Goal: Task Accomplishment & Management: Use online tool/utility

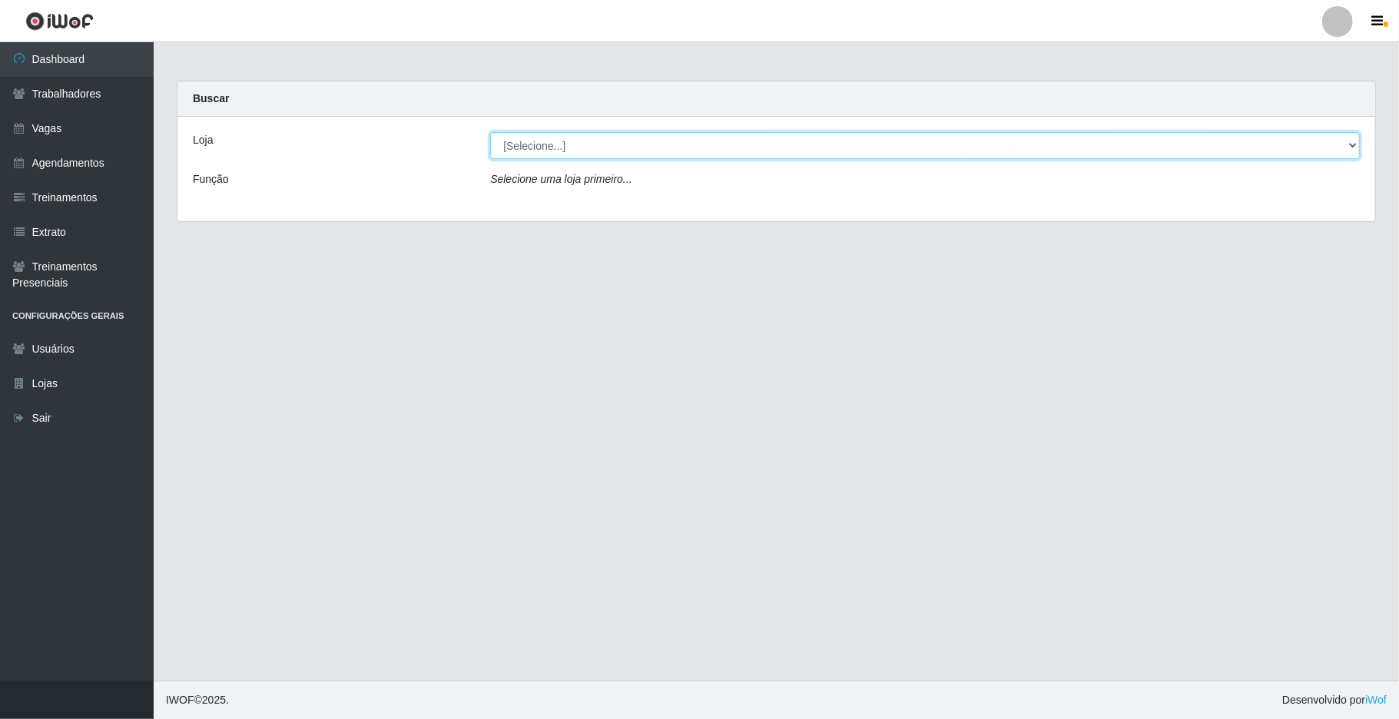
click at [1353, 147] on select "[Selecione...] [GEOGRAPHIC_DATA]" at bounding box center [924, 145] width 869 height 27
select select "65"
click at [490, 132] on select "[Selecione...] [GEOGRAPHIC_DATA]" at bounding box center [924, 145] width 869 height 27
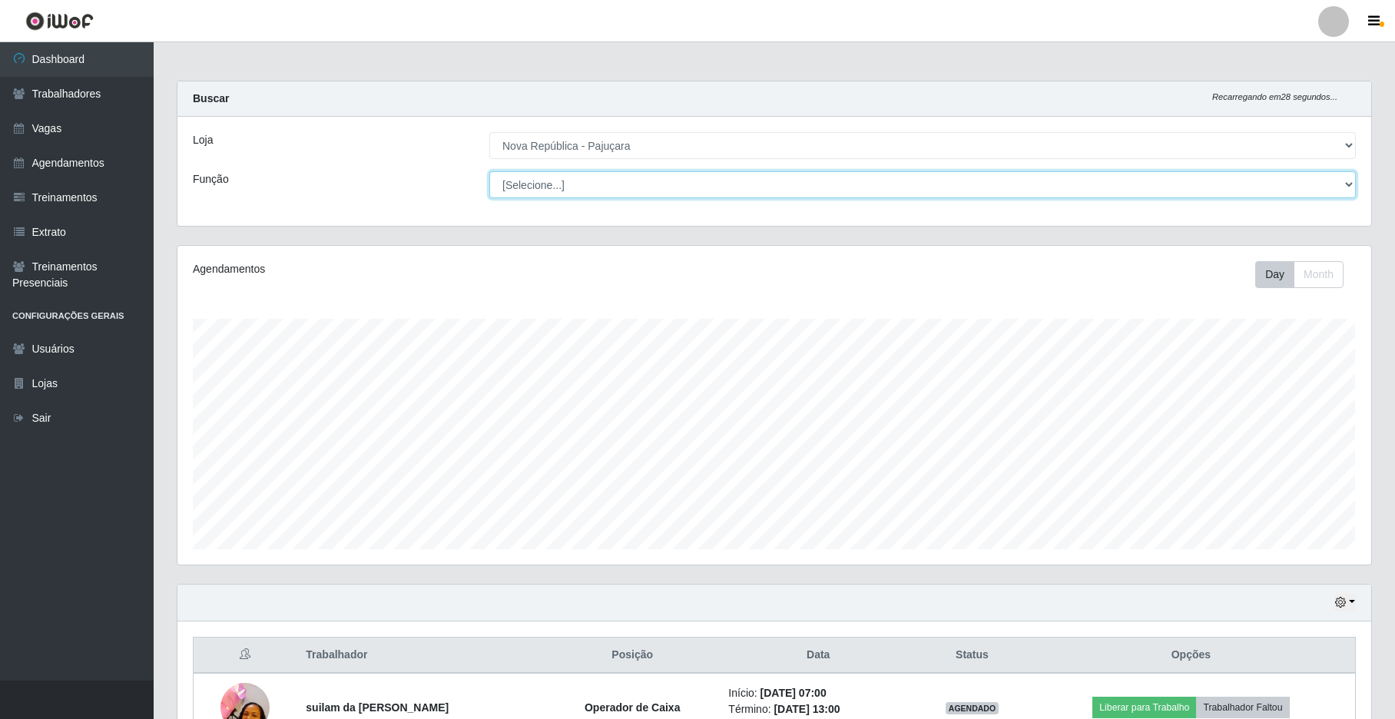
scroll to position [320, 1193]
click at [1353, 185] on select "[Selecione...] Balconista Operador de Caixa Repositor" at bounding box center [922, 184] width 866 height 27
select select "22"
click at [489, 171] on select "[Selecione...] Balconista Operador de Caixa Repositor" at bounding box center [922, 184] width 866 height 27
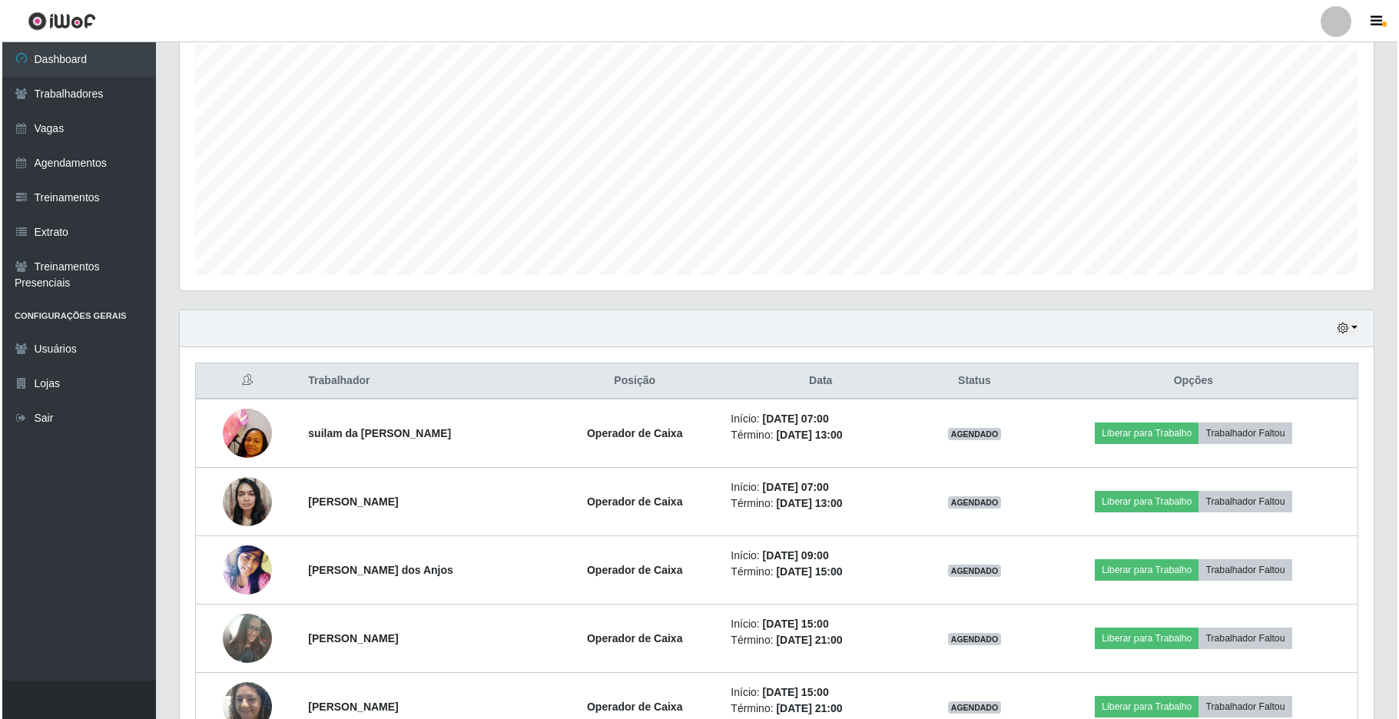
scroll to position [275, 0]
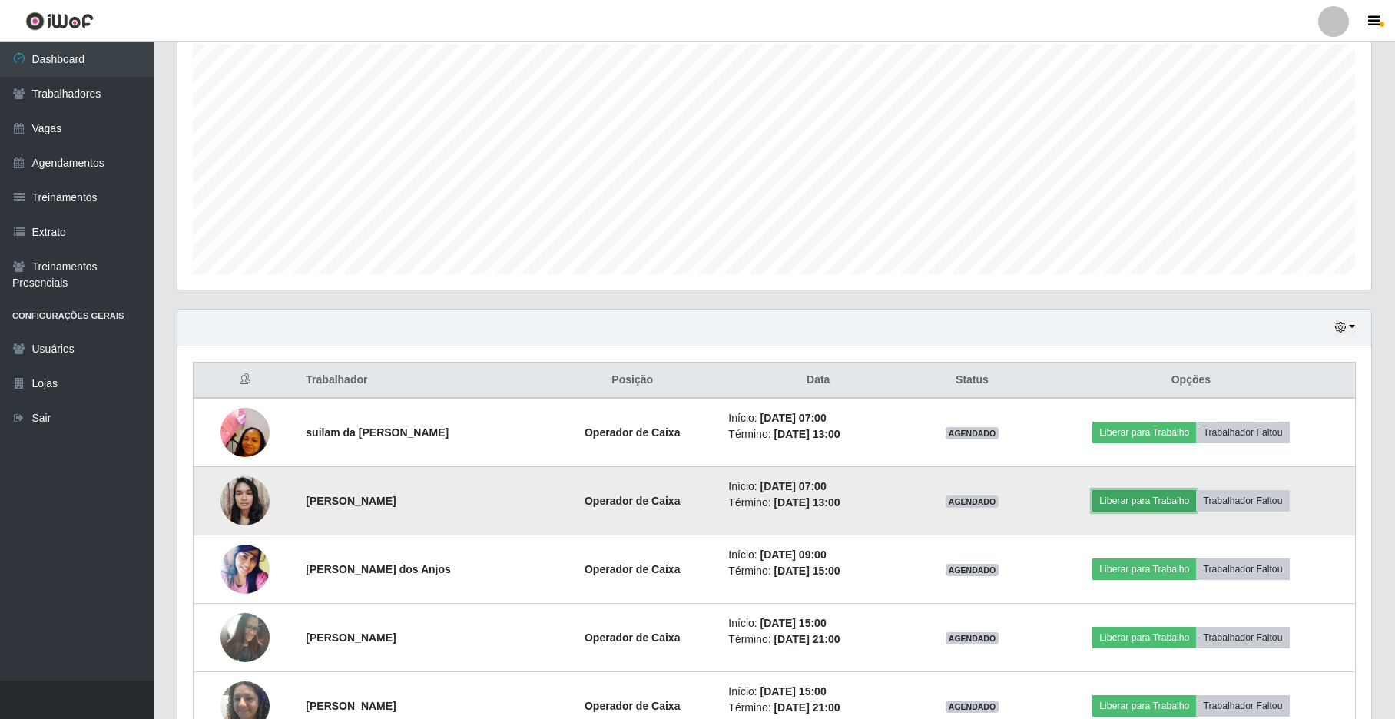
click at [1144, 505] on button "Liberar para Trabalho" at bounding box center [1144, 501] width 104 height 22
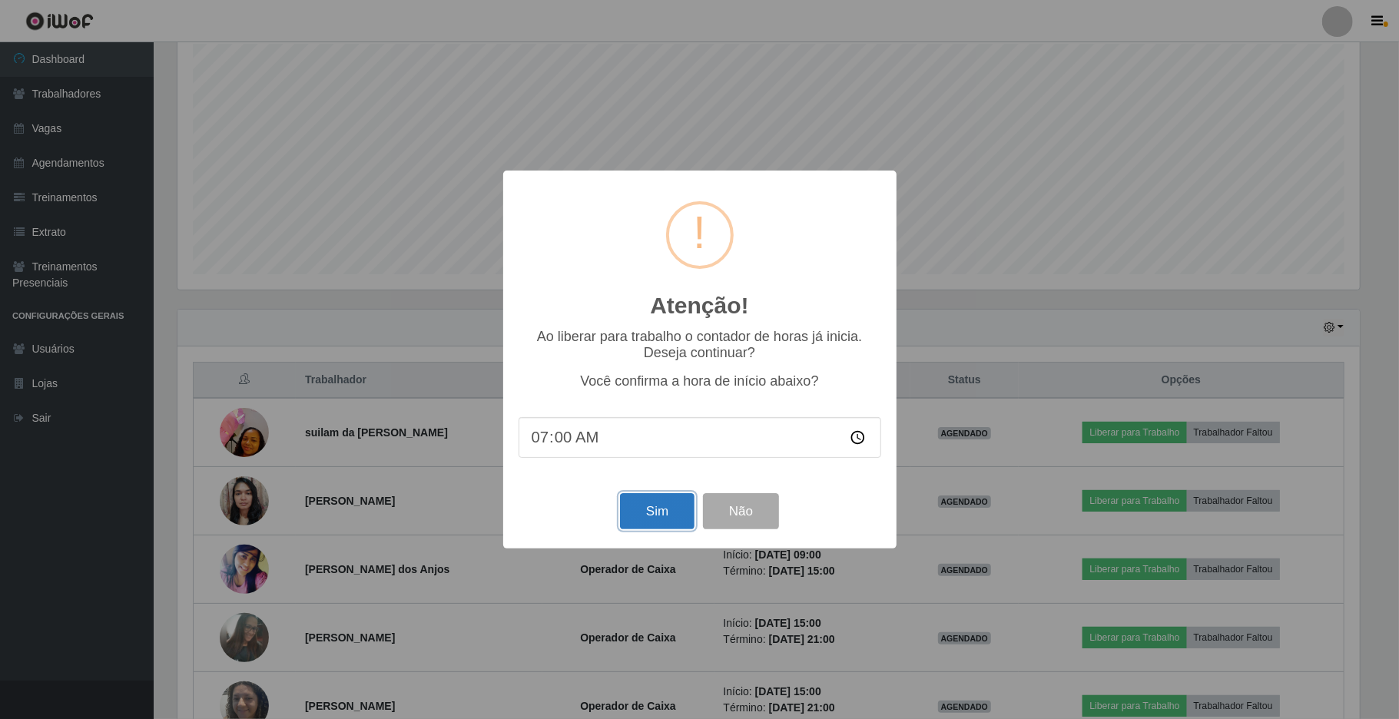
click at [637, 516] on button "Sim" at bounding box center [657, 511] width 74 height 36
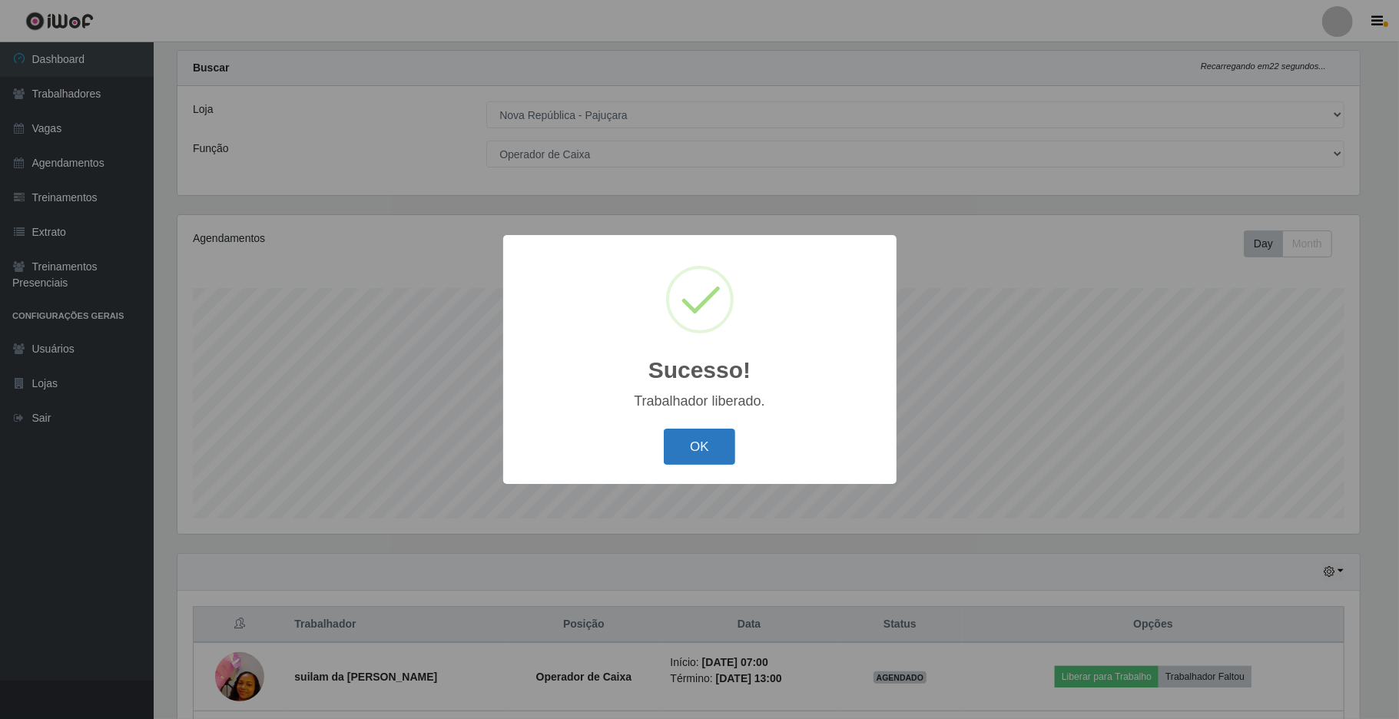
click at [682, 452] on button "OK" at bounding box center [699, 447] width 71 height 36
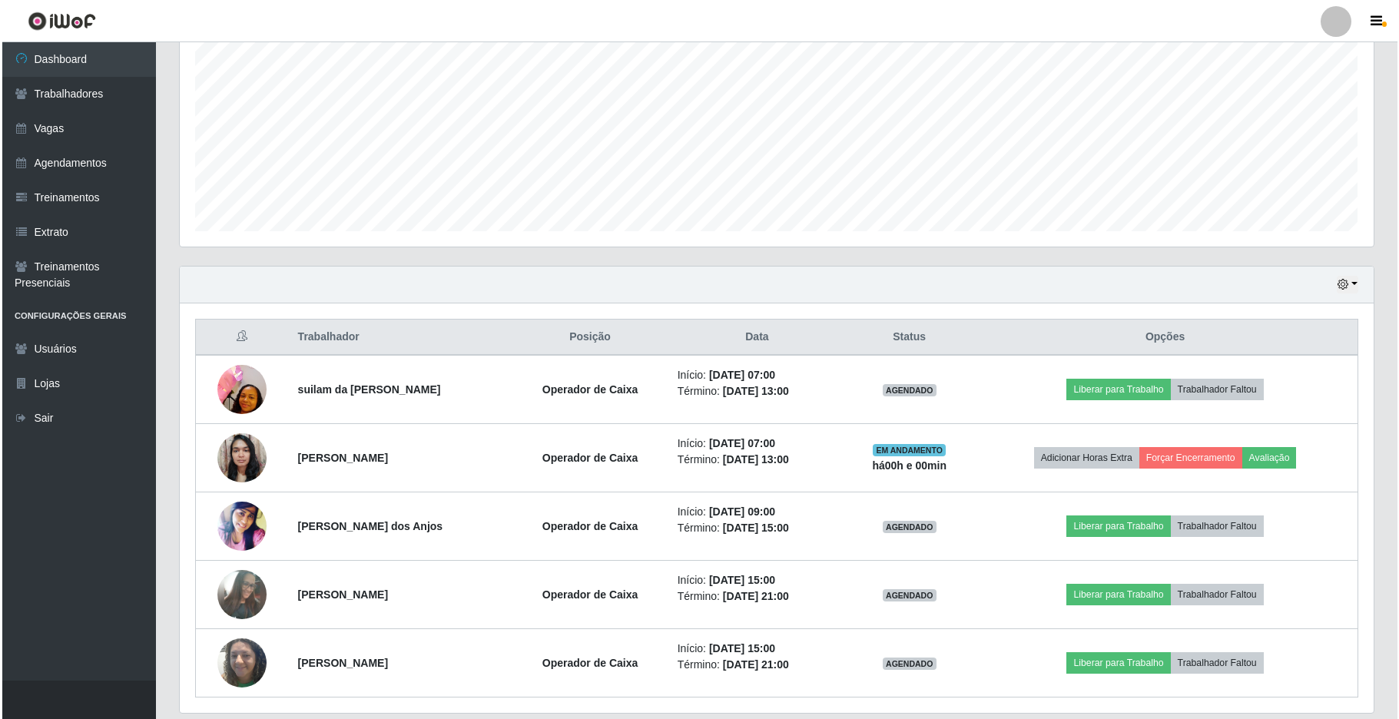
scroll to position [323, 0]
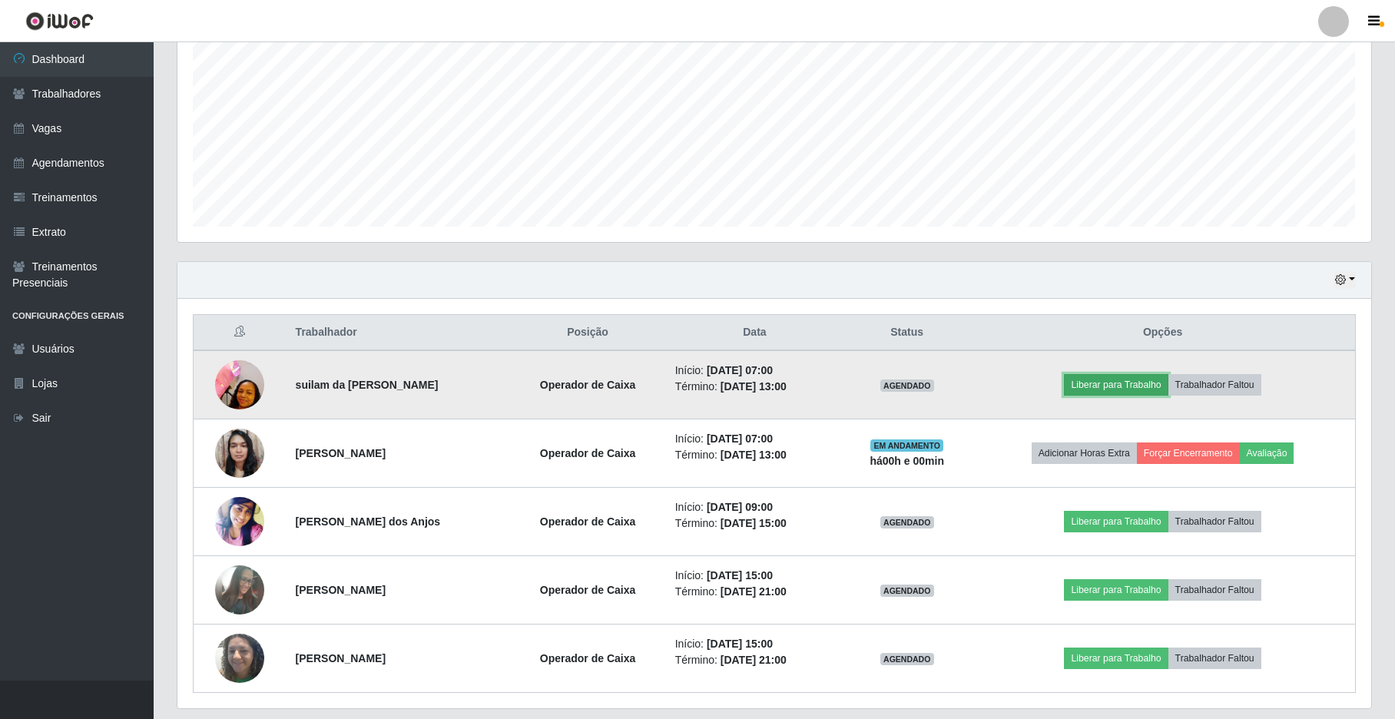
click at [1140, 379] on button "Liberar para Trabalho" at bounding box center [1116, 385] width 104 height 22
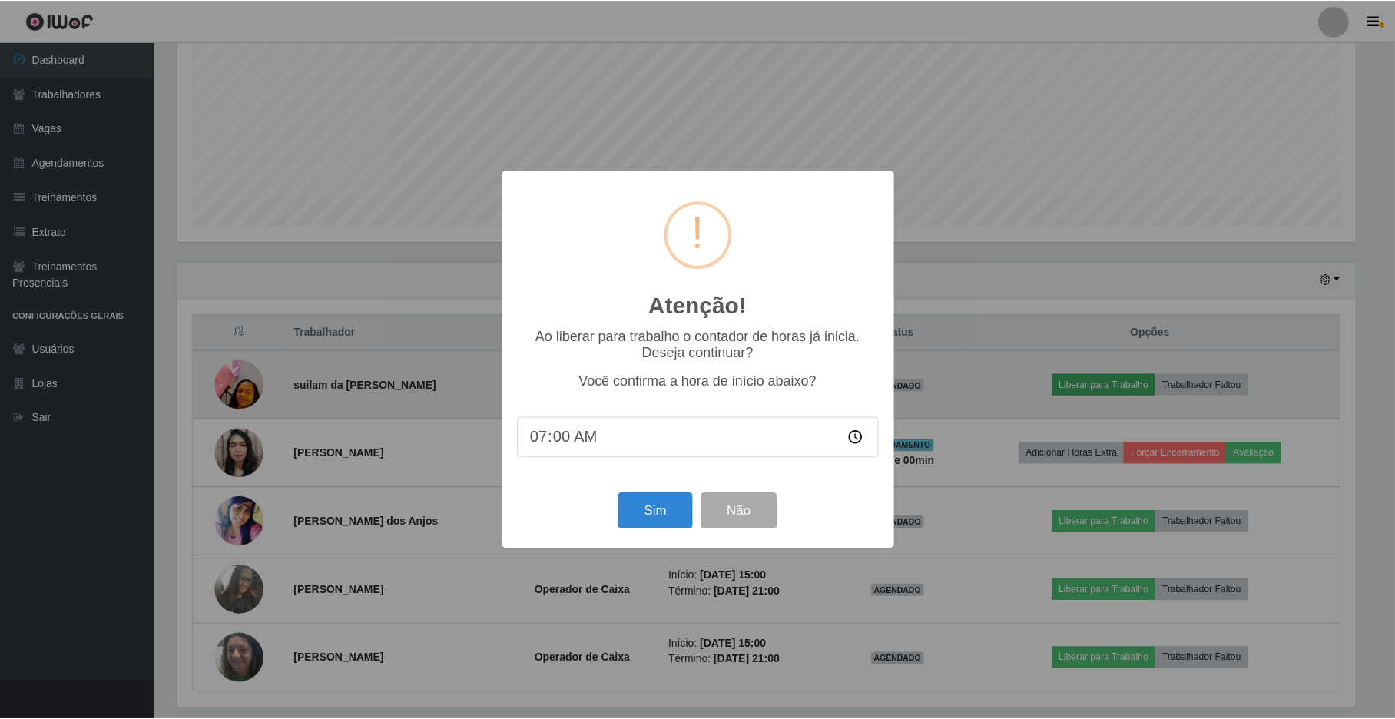
scroll to position [320, 1181]
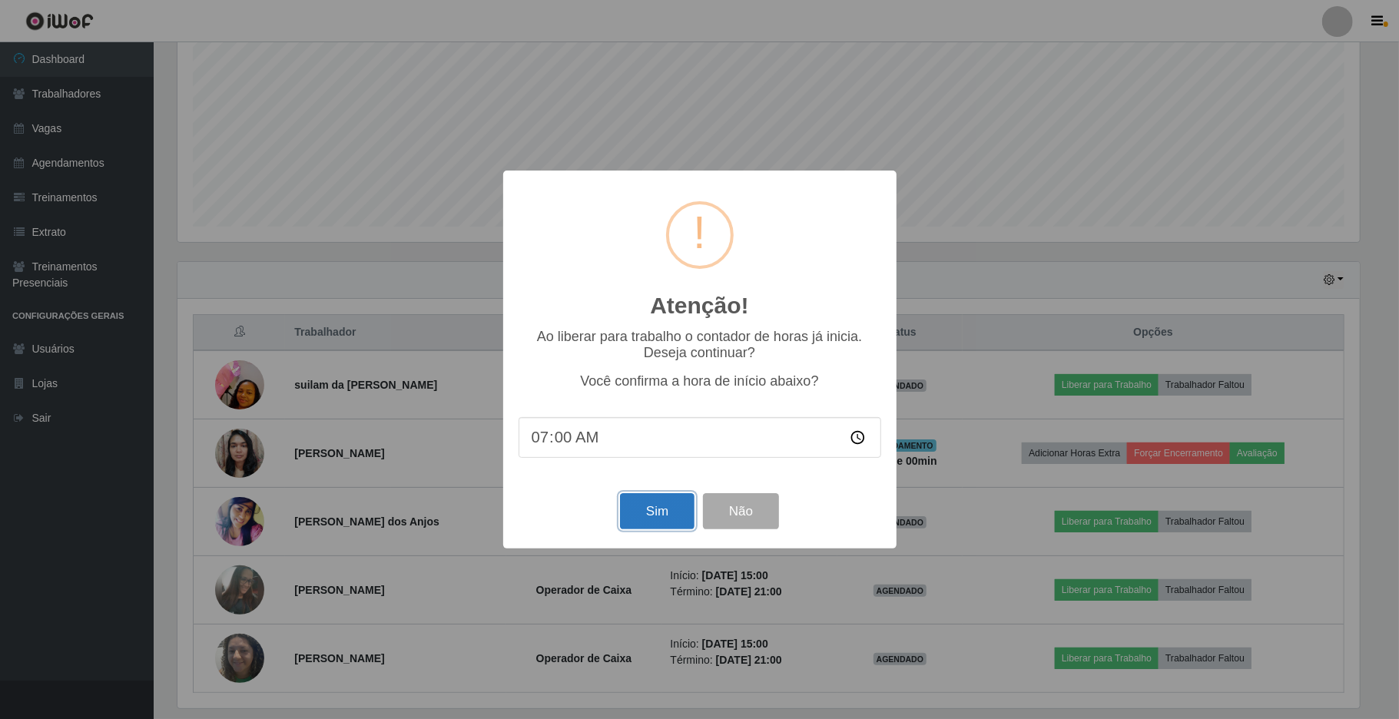
click at [671, 508] on button "Sim" at bounding box center [657, 511] width 74 height 36
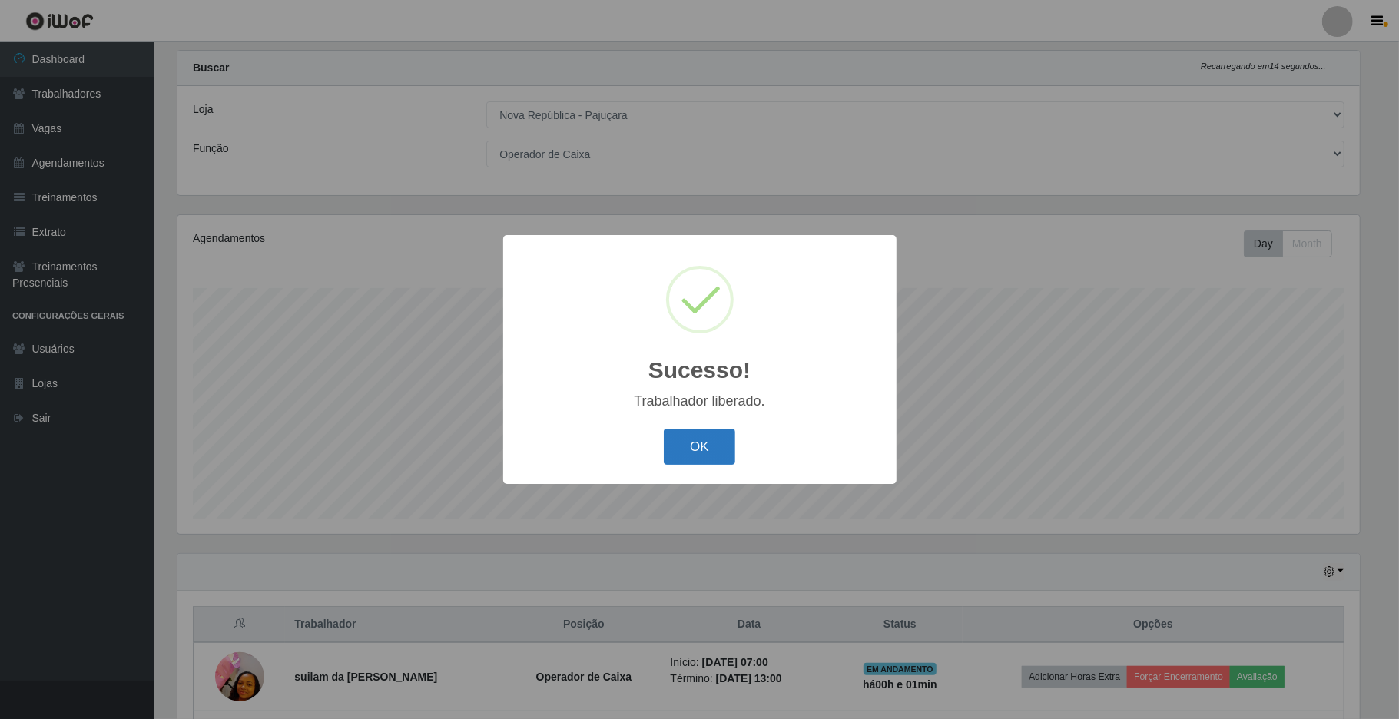
click at [714, 449] on button "OK" at bounding box center [699, 447] width 71 height 36
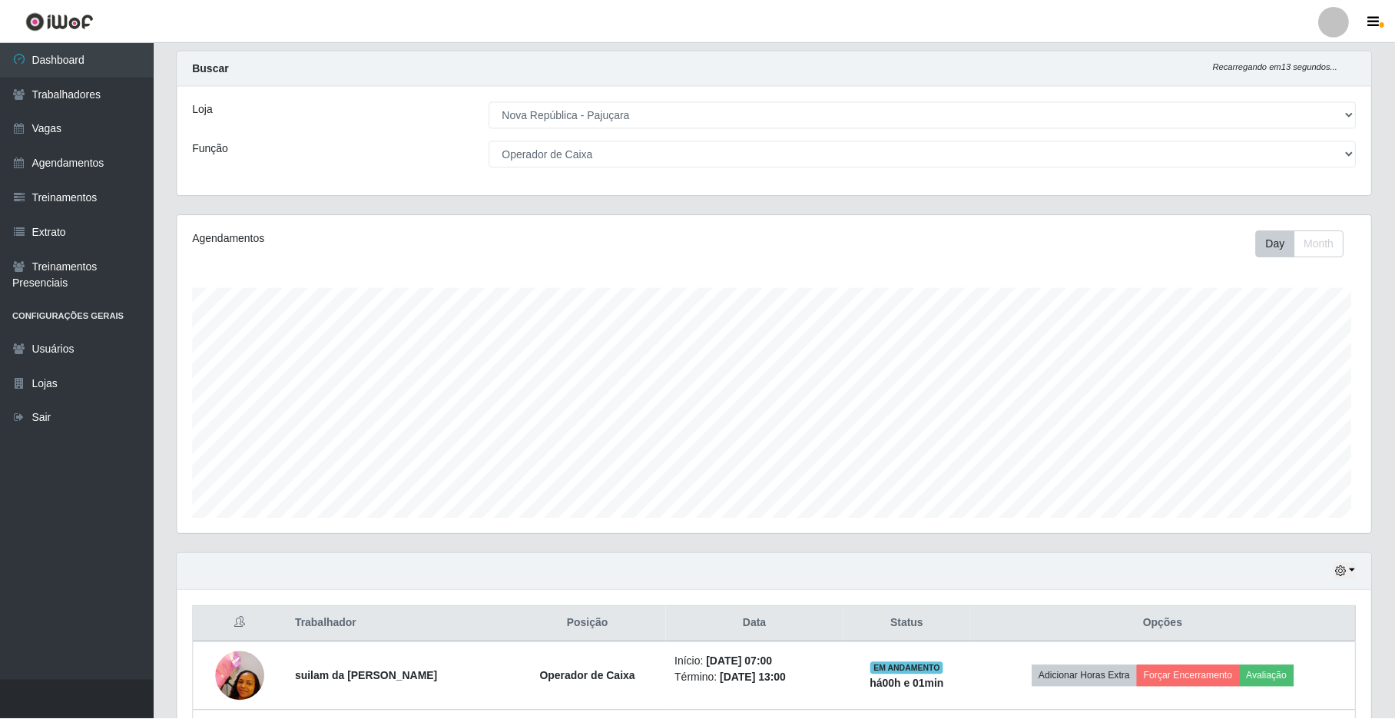
scroll to position [320, 1193]
drag, startPoint x: 1393, startPoint y: 421, endPoint x: 1399, endPoint y: 512, distance: 90.8
click at [1395, 512] on html "Perfil Alterar Senha Sair Dashboard Trabalhadores Vagas Agendamentos Treinament…" at bounding box center [697, 513] width 1395 height 1088
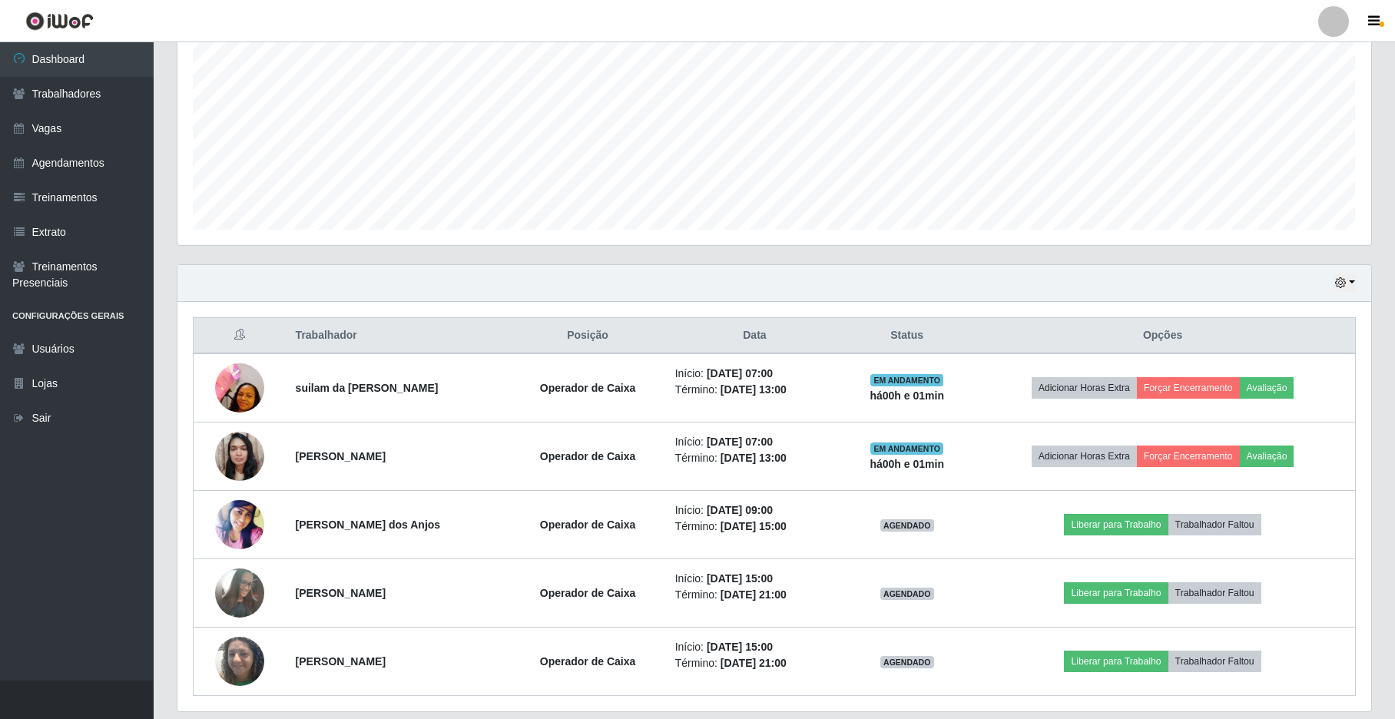
scroll to position [350, 0]
